Goal: Check status: Check status

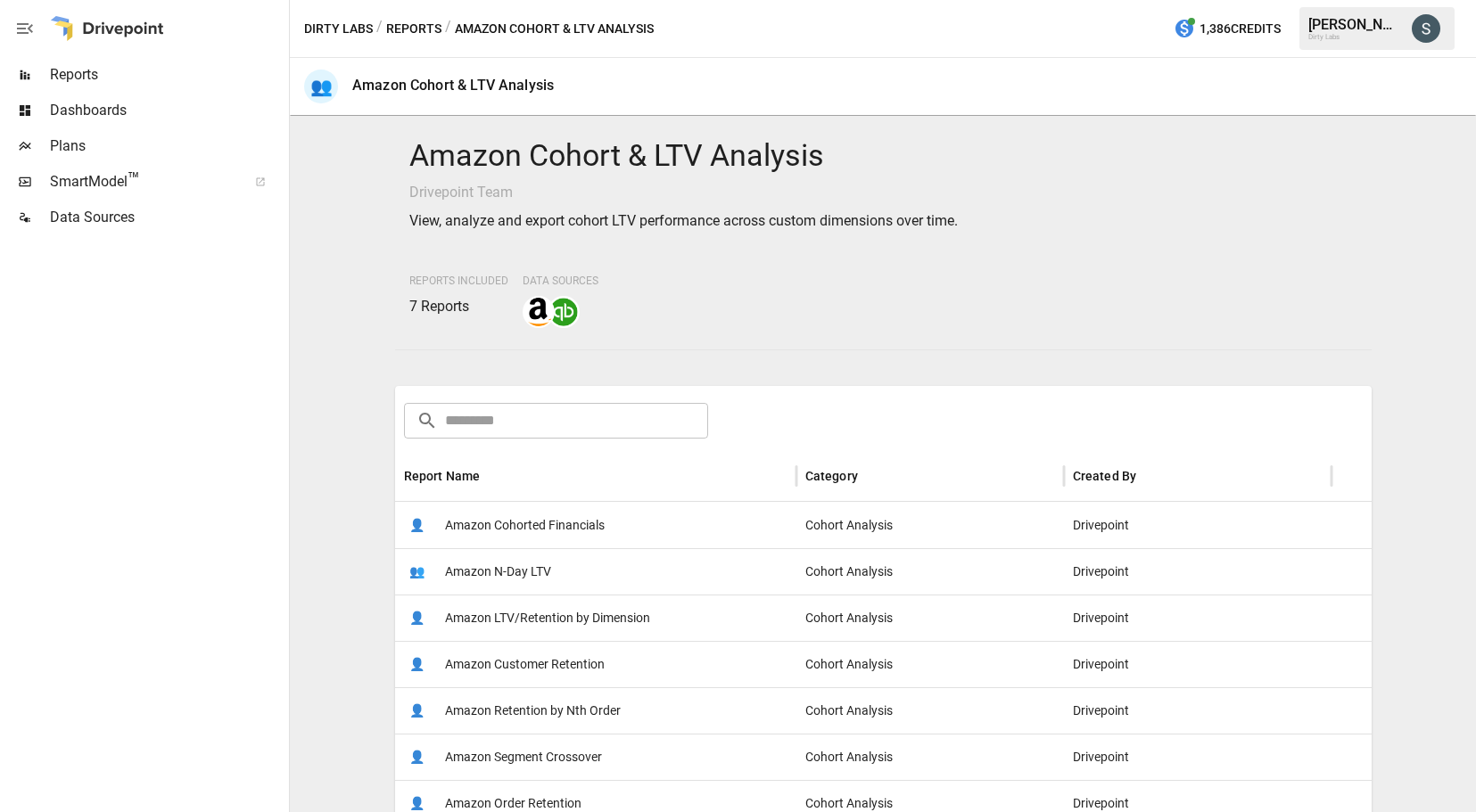
scroll to position [283, 0]
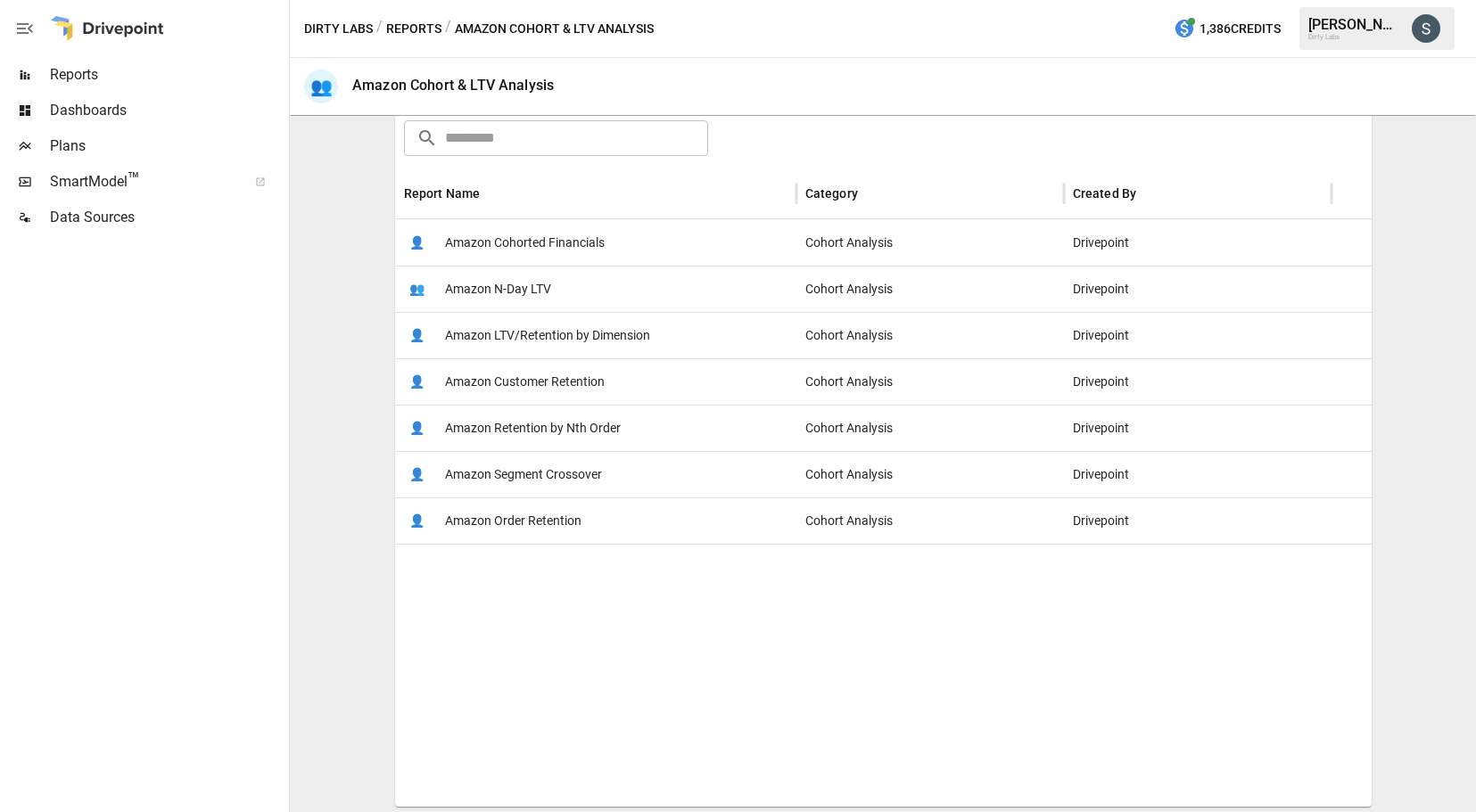
click at [484, 289] on span "Amazon N-Day LTV" at bounding box center [497, 289] width 106 height 46
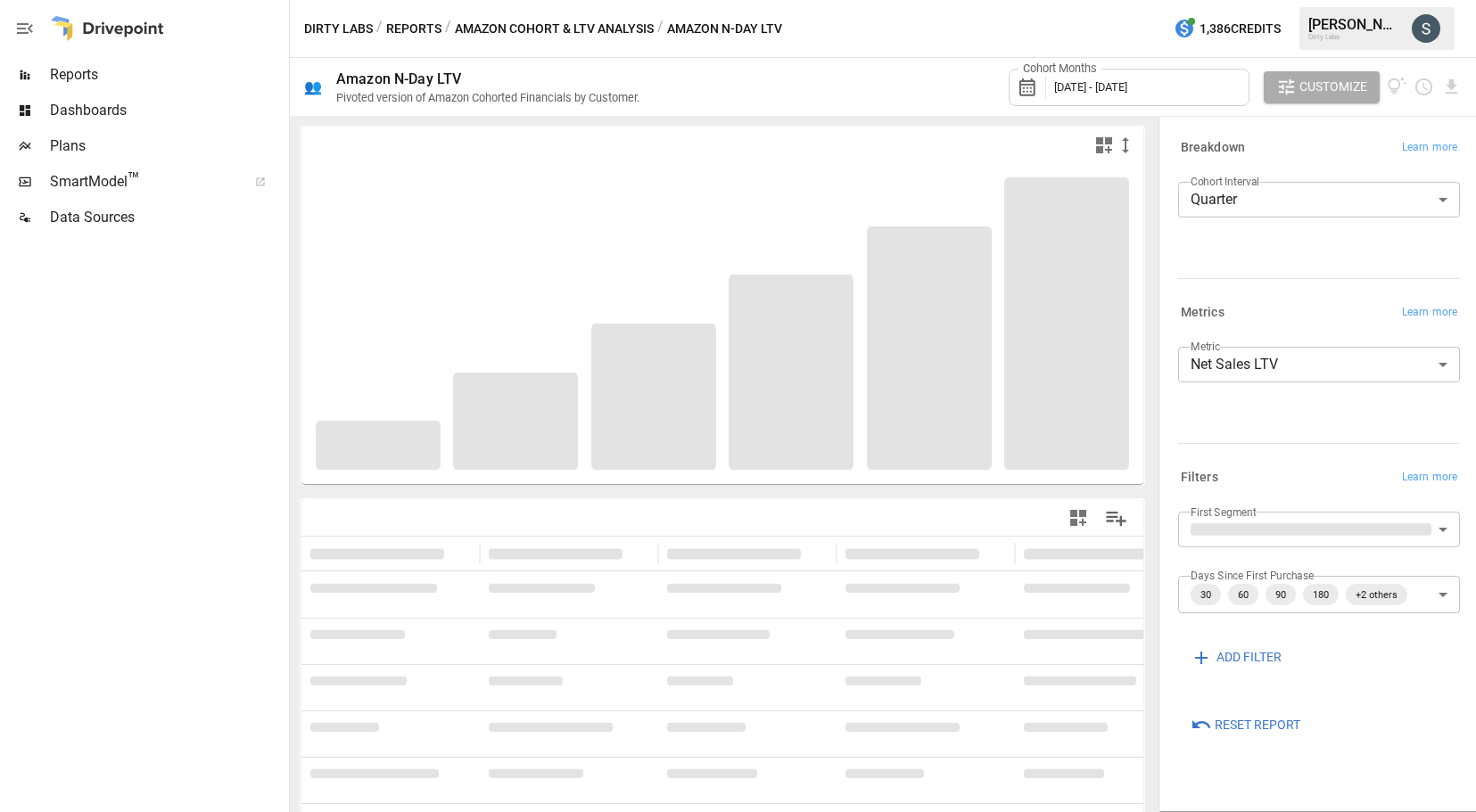
click at [1127, 83] on span "[DATE] - [DATE]" at bounding box center [1090, 87] width 73 height 13
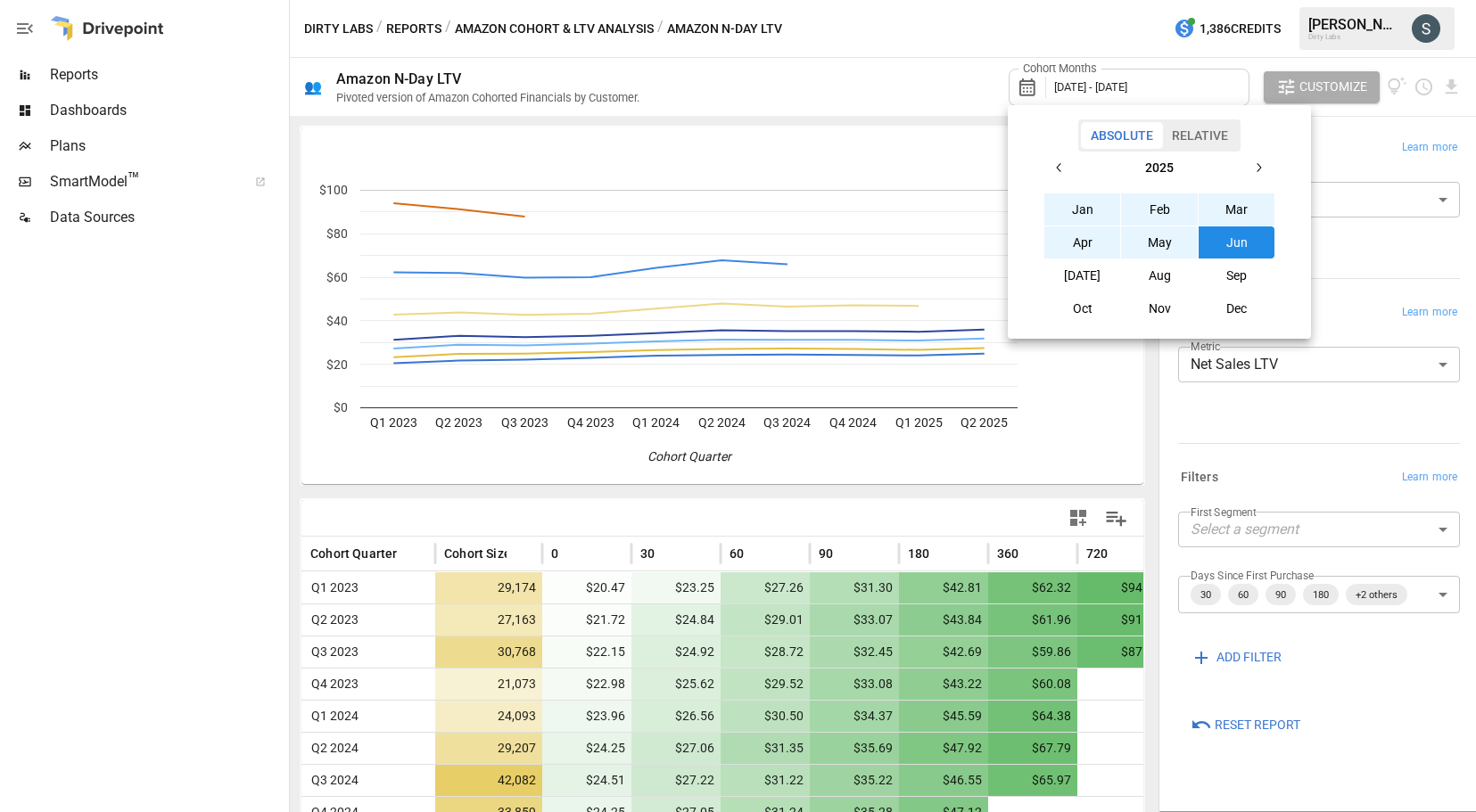
click at [1081, 209] on button "Jan" at bounding box center [1083, 210] width 77 height 32
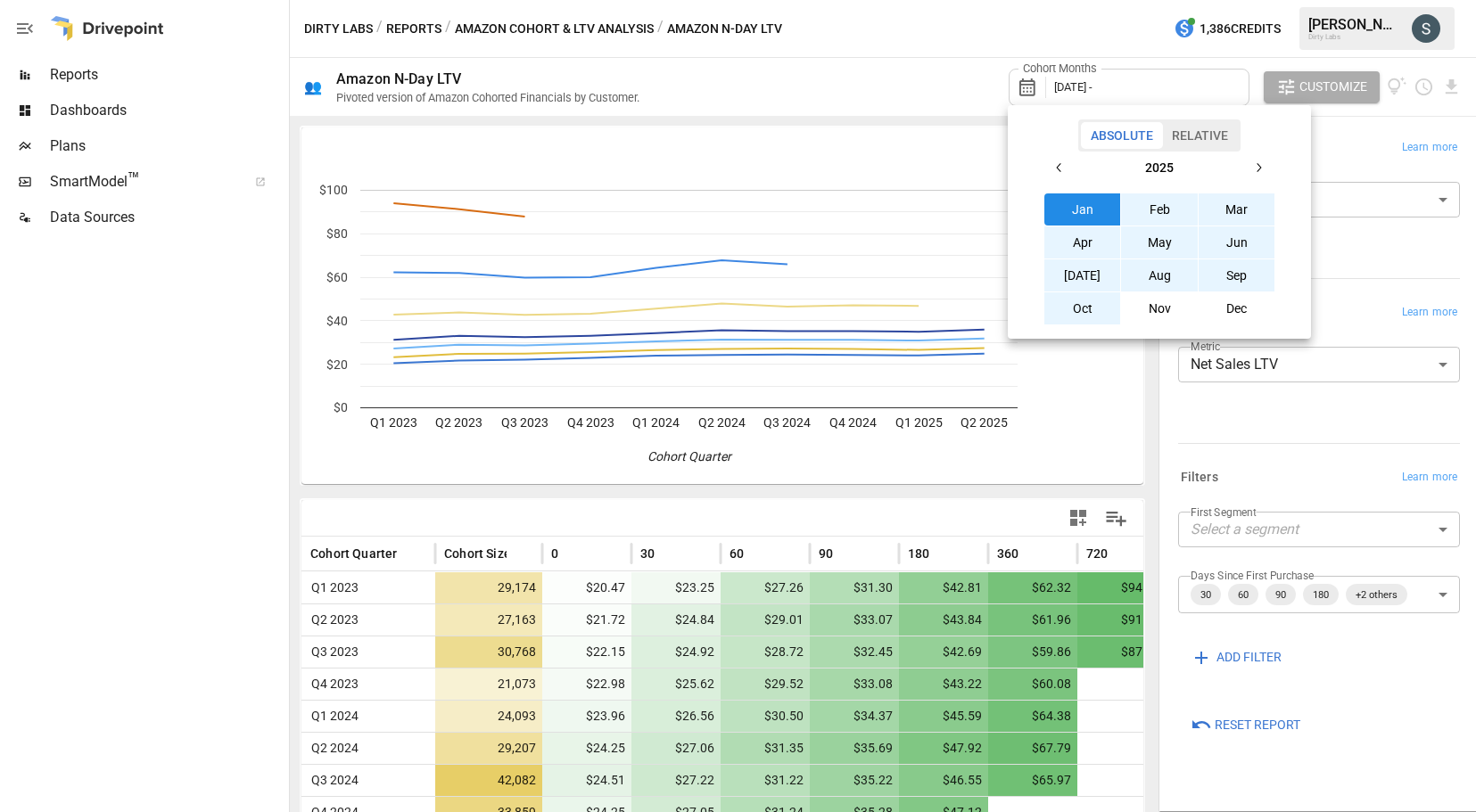
click at [1092, 312] on button "Oct" at bounding box center [1083, 308] width 77 height 32
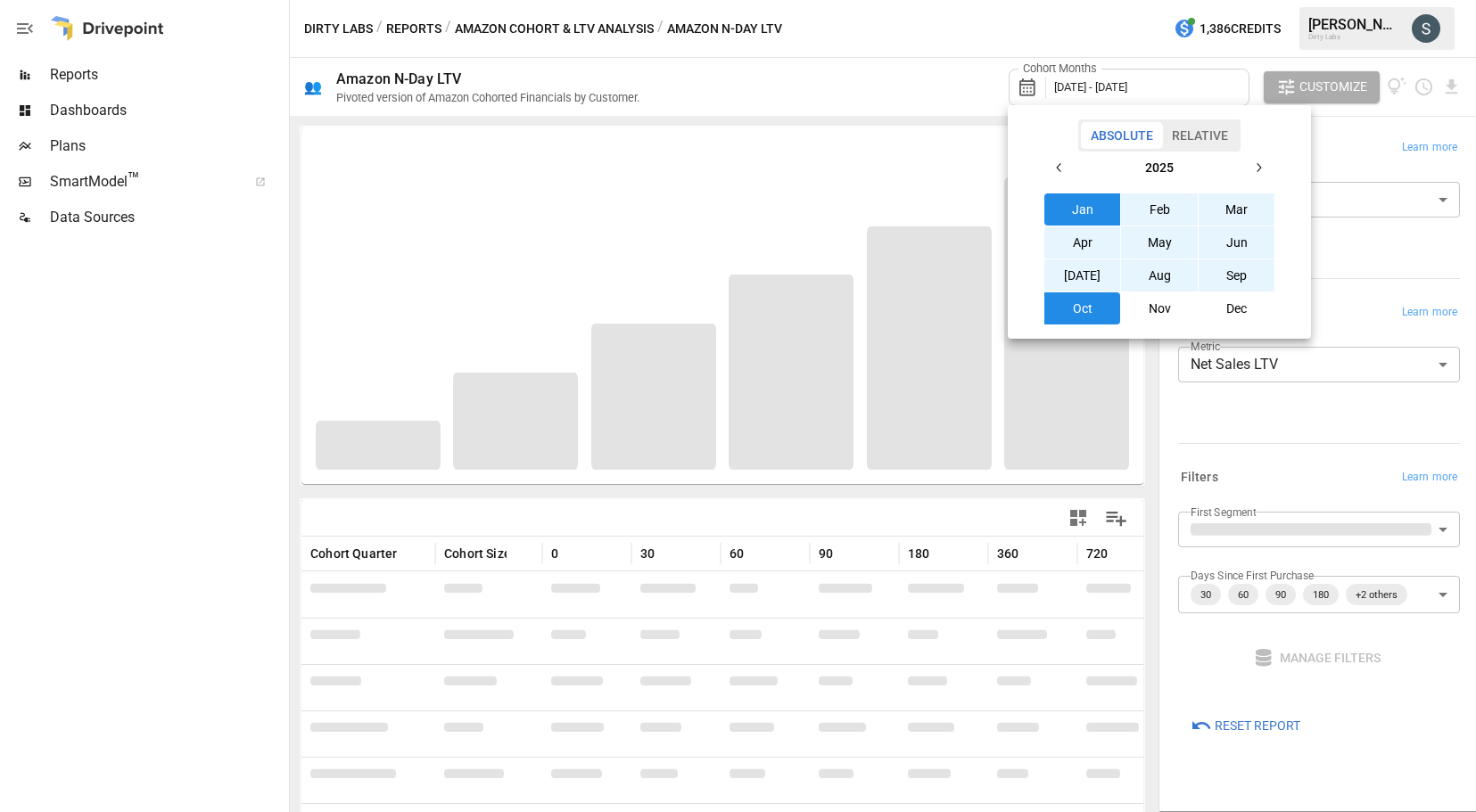
click at [177, 409] on div at bounding box center [738, 406] width 1476 height 812
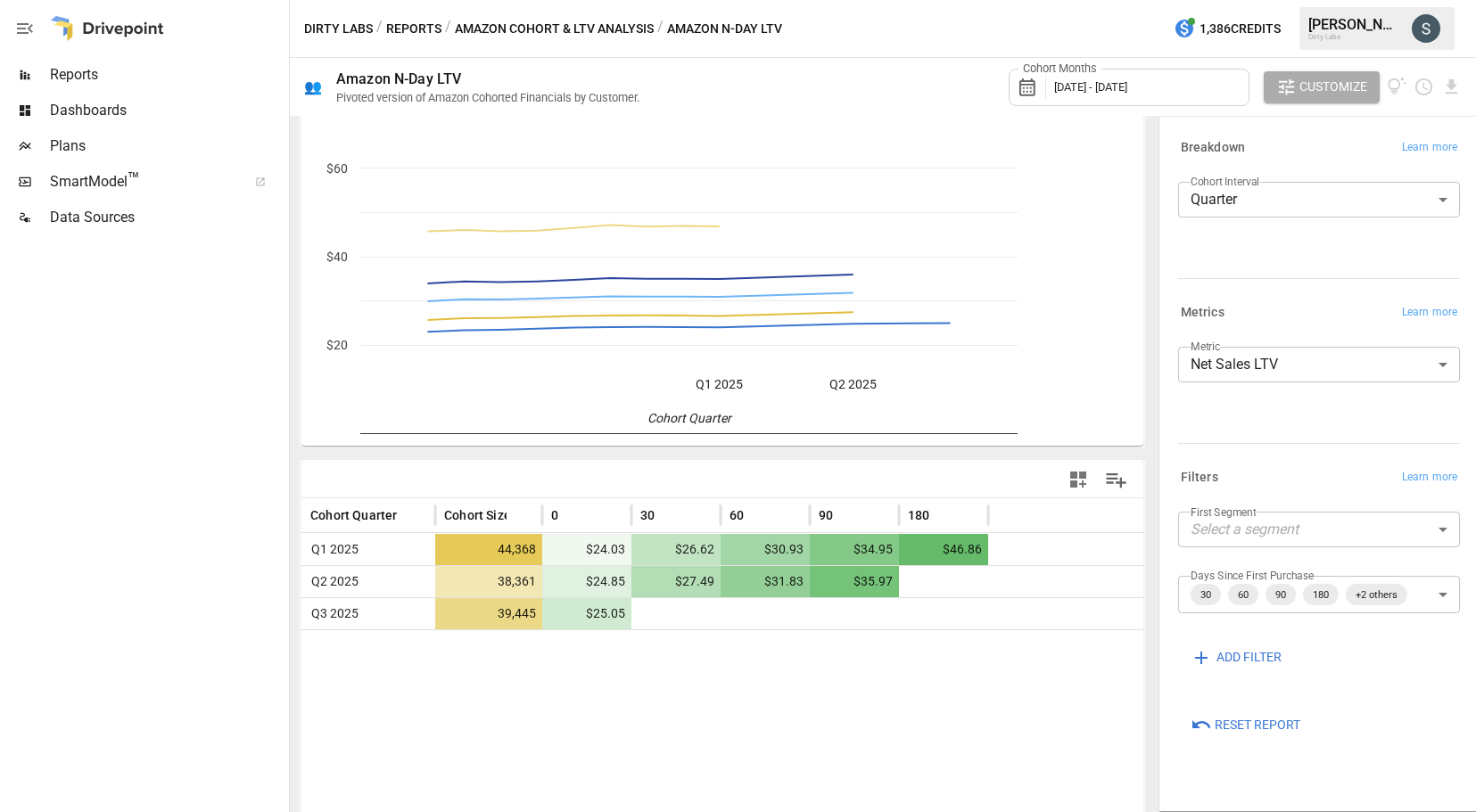
scroll to position [54, 0]
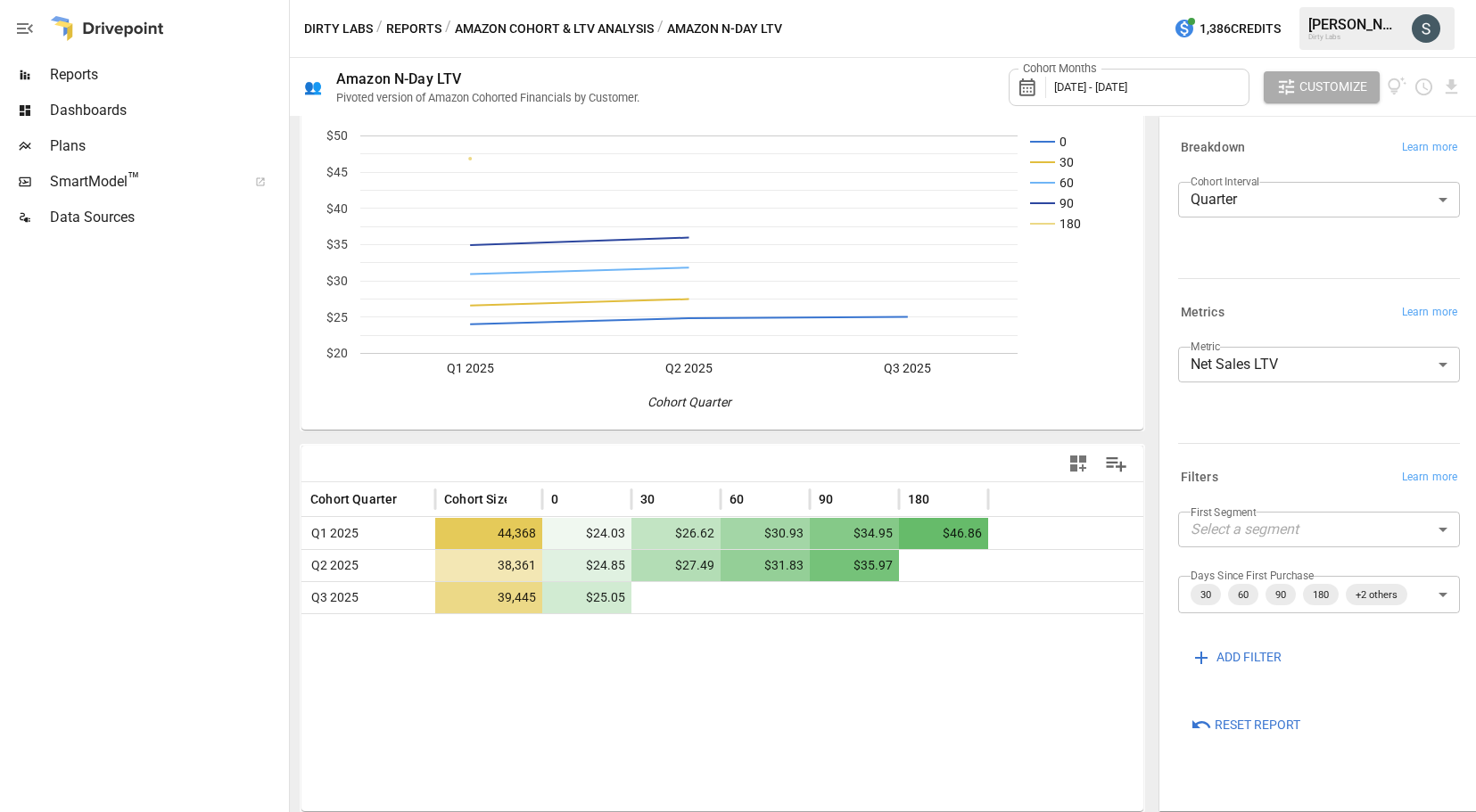
click at [1443, 0] on body "**********" at bounding box center [738, 0] width 1476 height 0
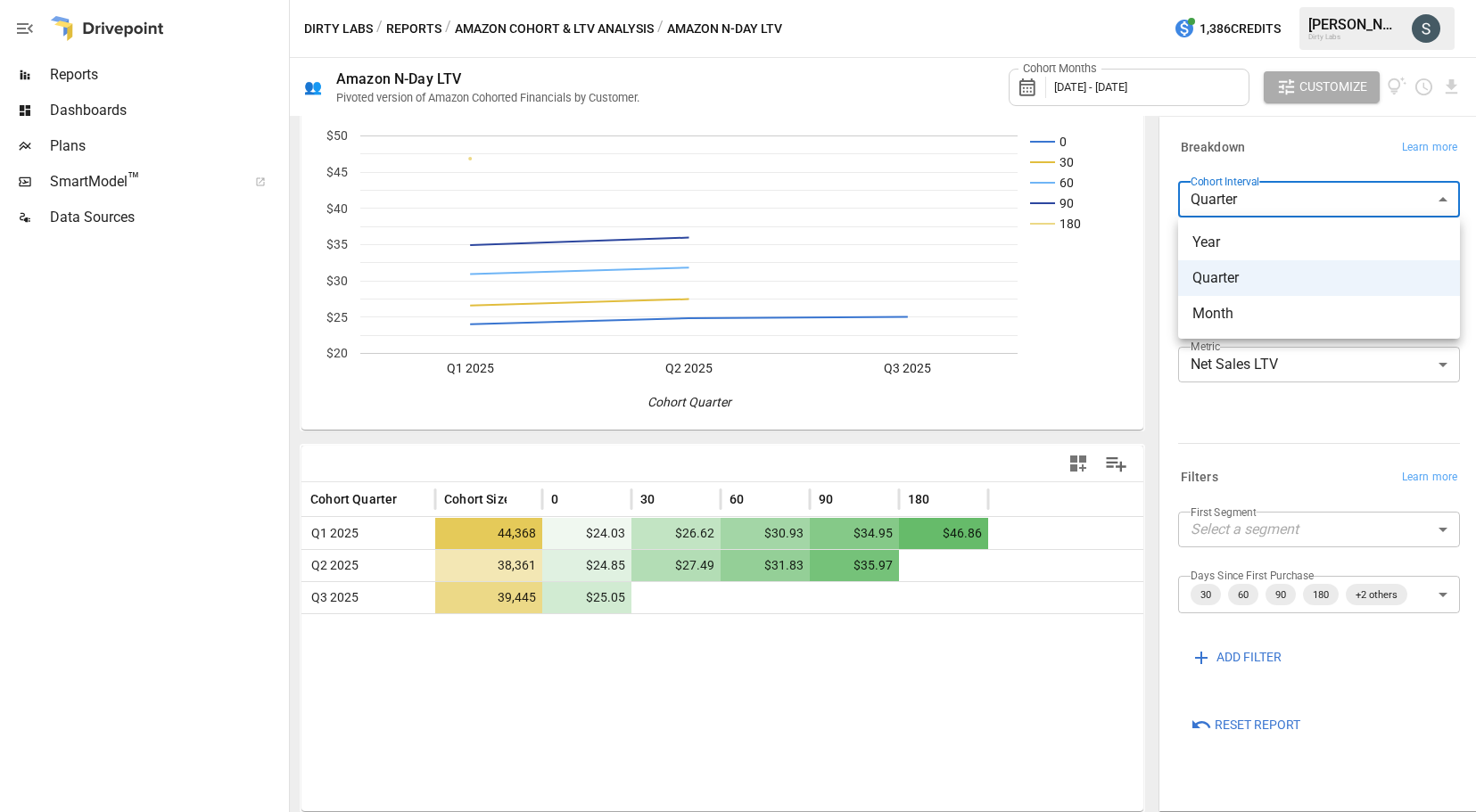
click at [1323, 325] on li "Month" at bounding box center [1319, 314] width 282 height 36
type input "*****"
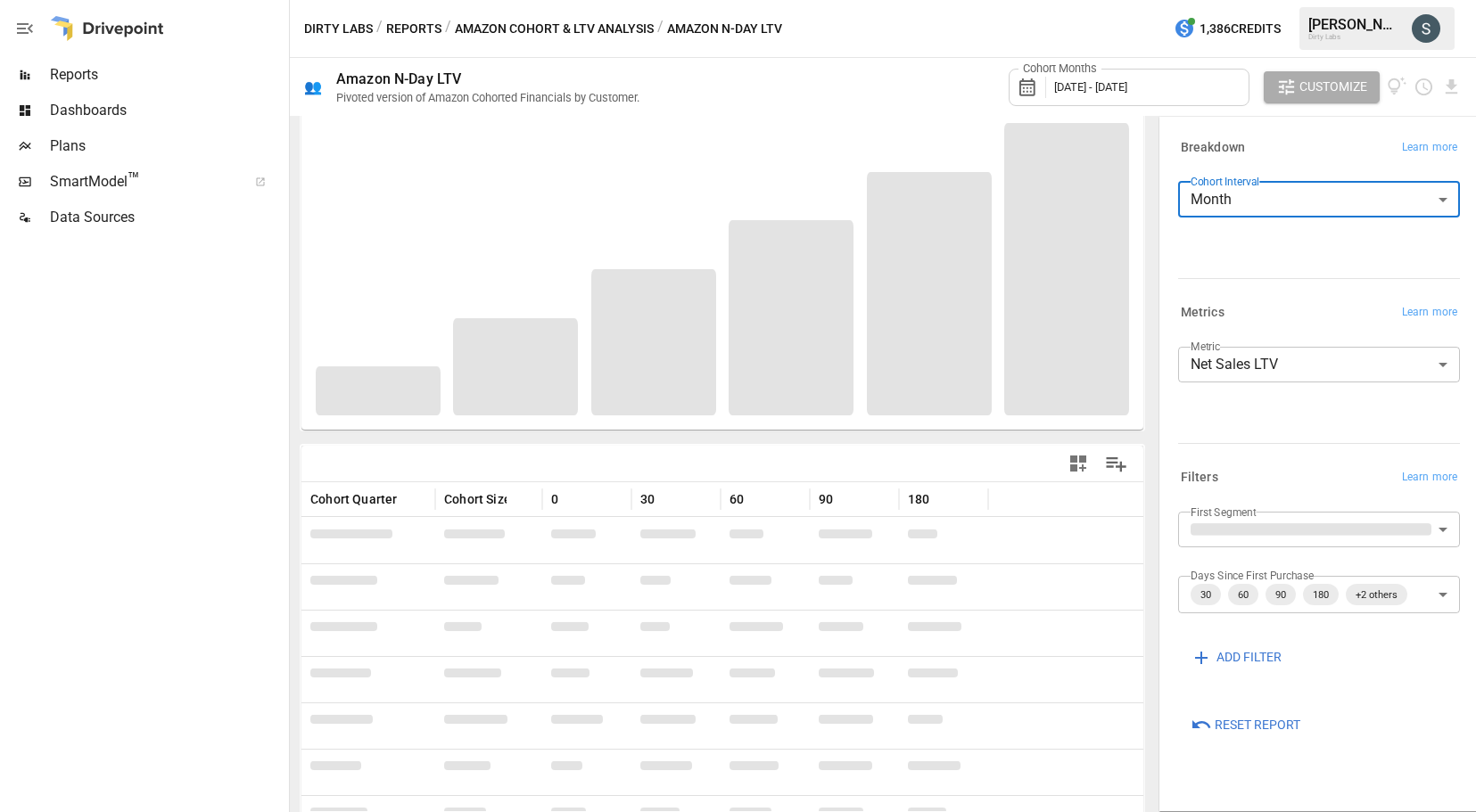
scroll to position [65, 0]
